Goal: Transaction & Acquisition: Book appointment/travel/reservation

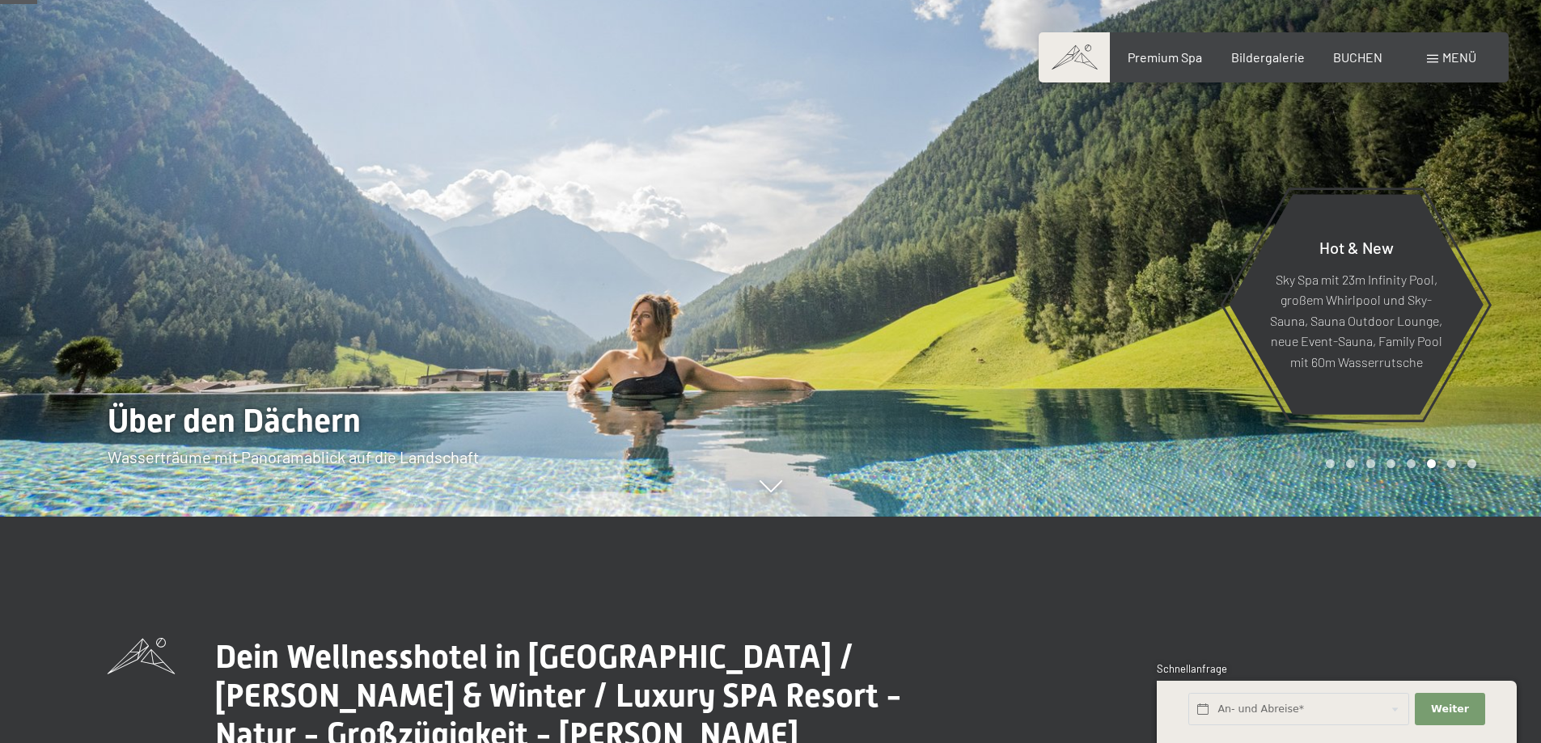
scroll to position [227, 0]
click at [1371, 56] on span "BUCHEN" at bounding box center [1357, 54] width 49 height 15
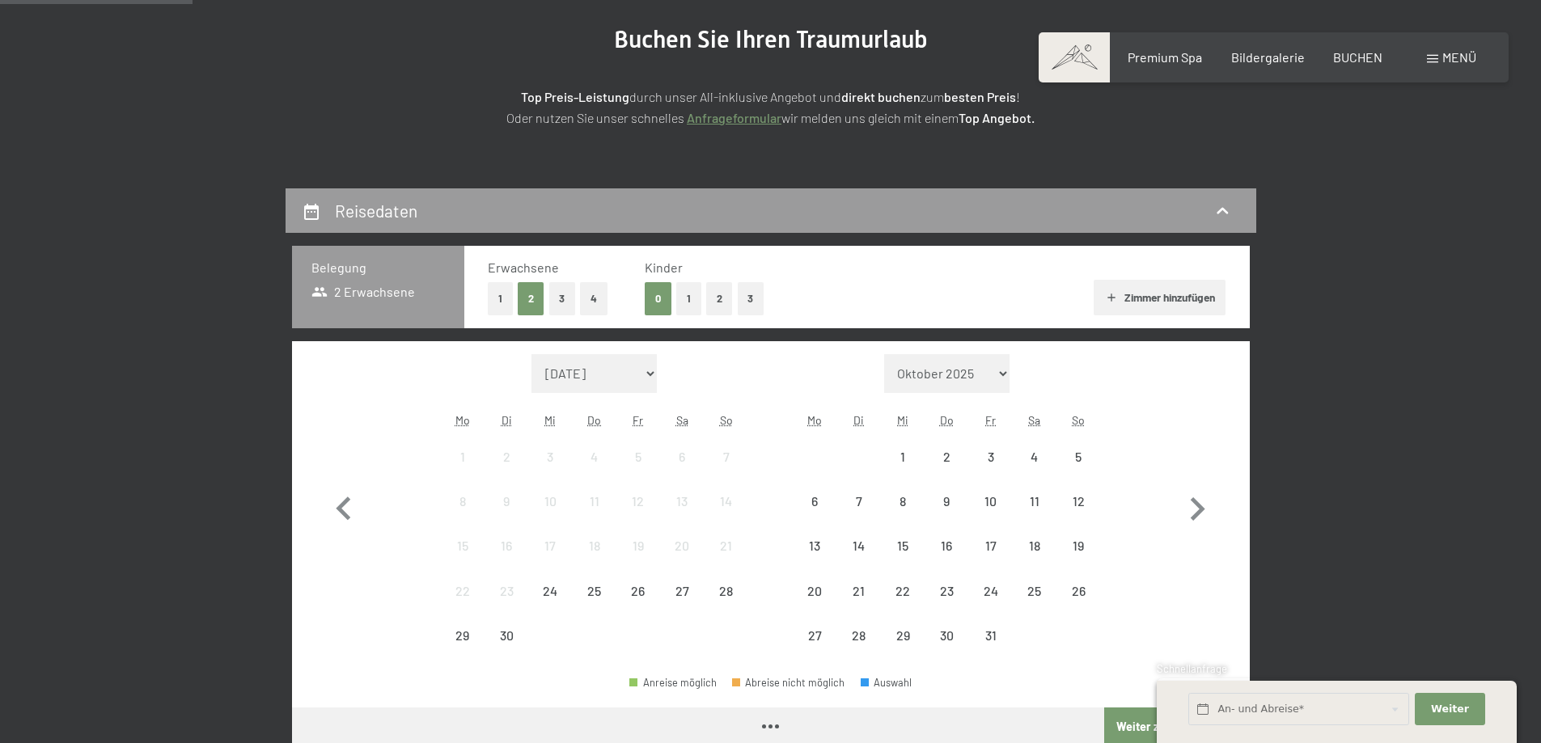
scroll to position [198, 0]
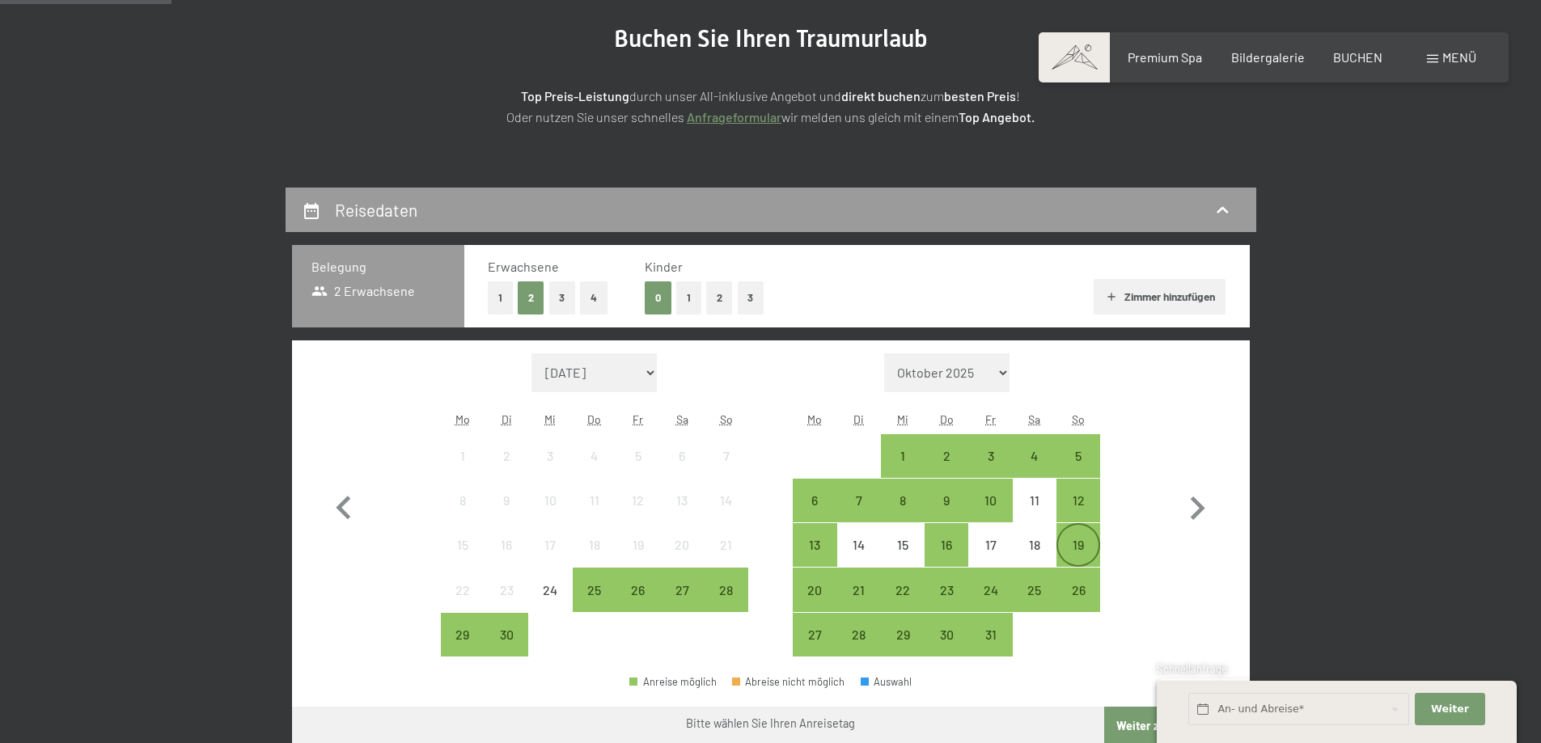
click at [1071, 536] on div "19" at bounding box center [1078, 545] width 40 height 40
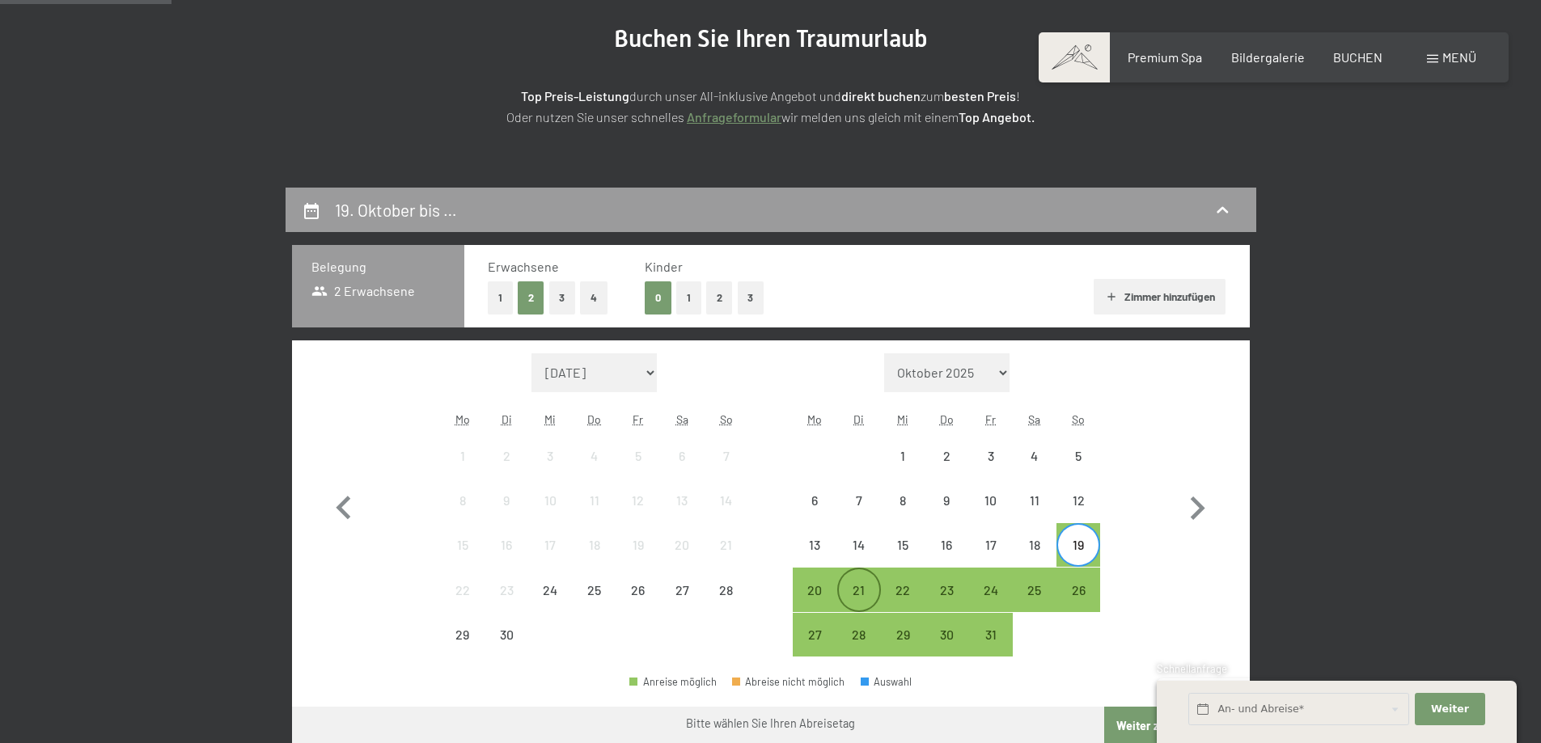
click at [856, 596] on div "21" at bounding box center [859, 604] width 40 height 40
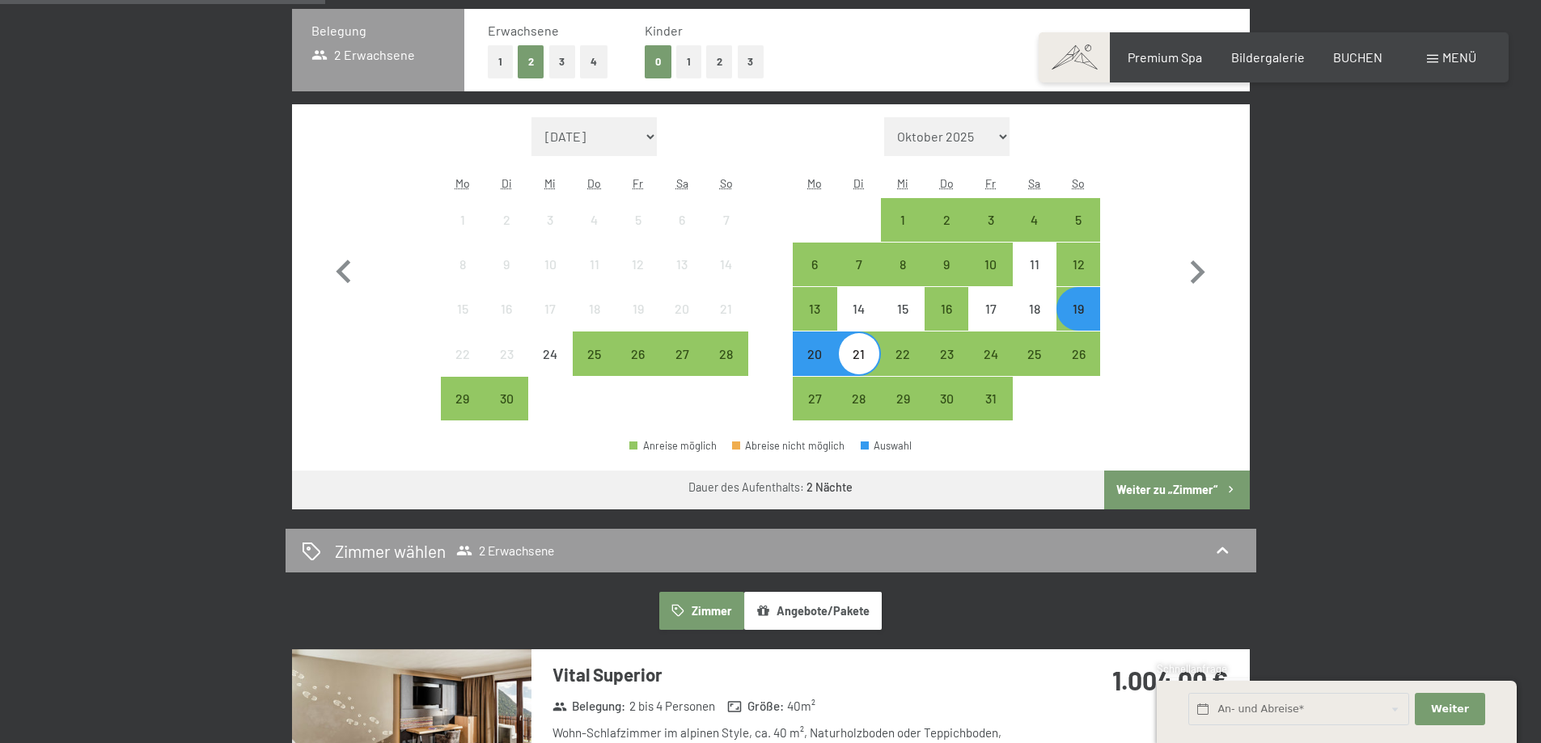
click at [1147, 486] on button "Weiter zu „Zimmer“" at bounding box center [1176, 490] width 145 height 39
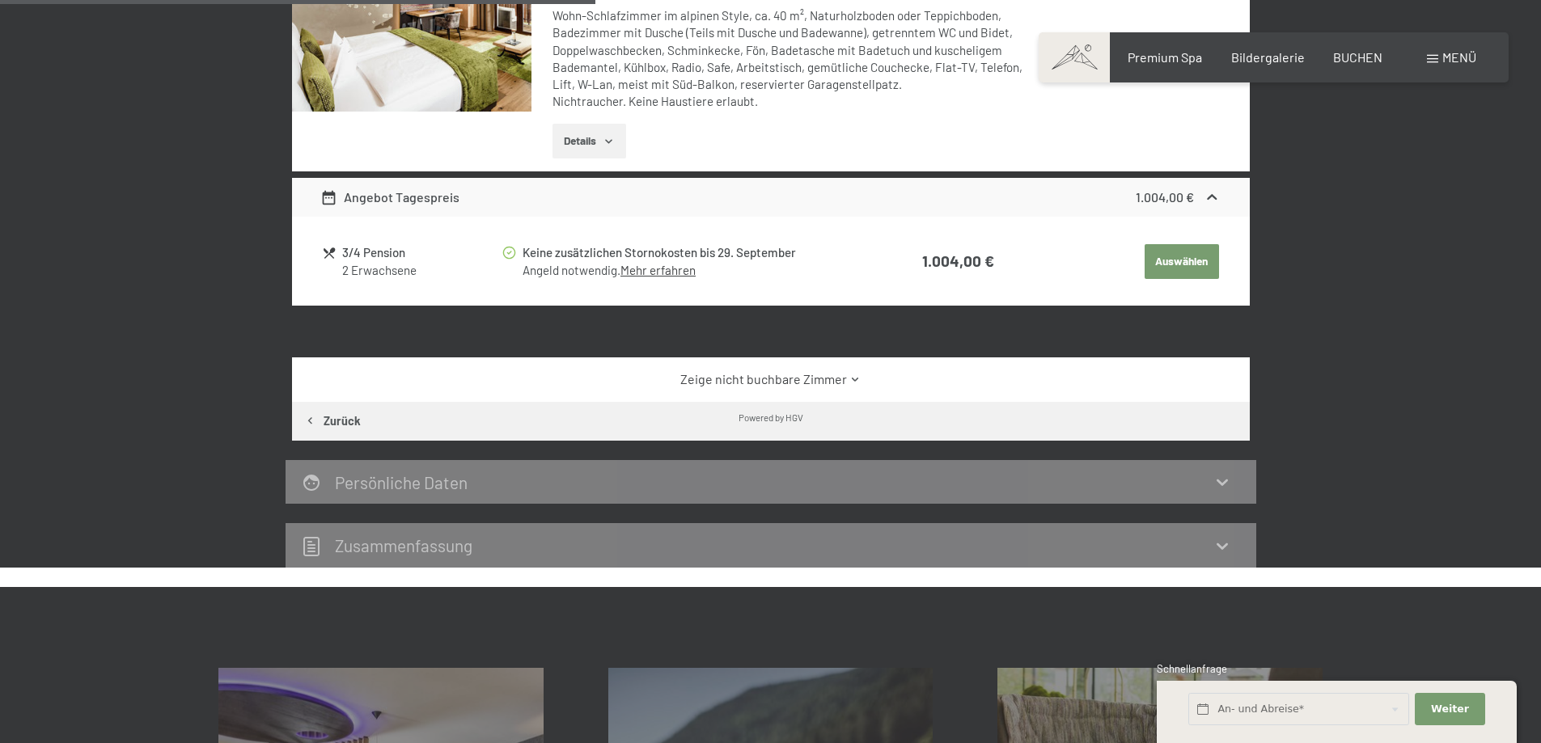
scroll to position [632, 0]
